Goal: Navigation & Orientation: Understand site structure

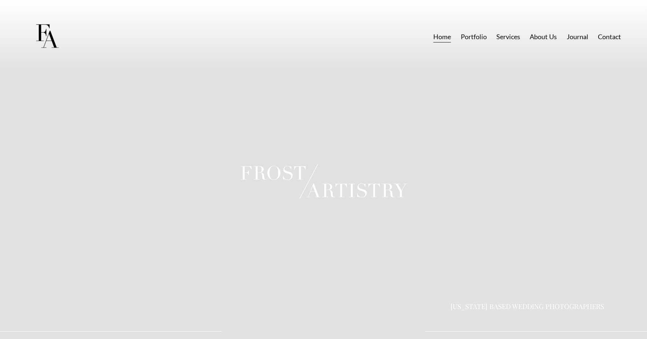
click at [540, 36] on link "About Us" at bounding box center [542, 36] width 27 height 13
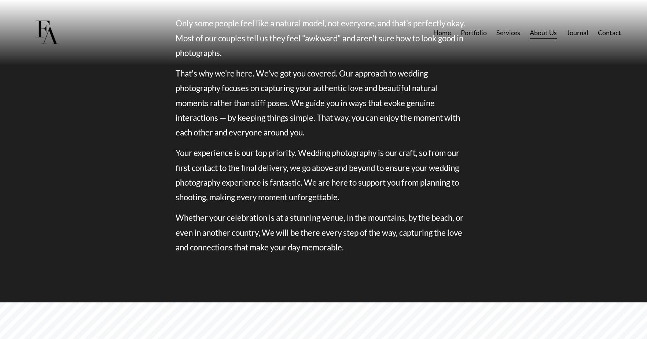
scroll to position [849, 0]
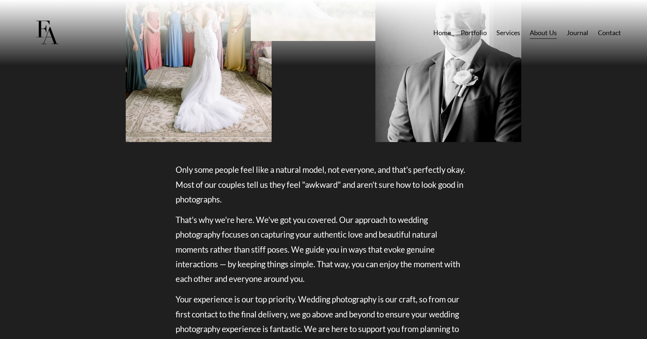
click at [475, 30] on link "Portfolio" at bounding box center [474, 32] width 26 height 13
